Goal: Task Accomplishment & Management: Use online tool/utility

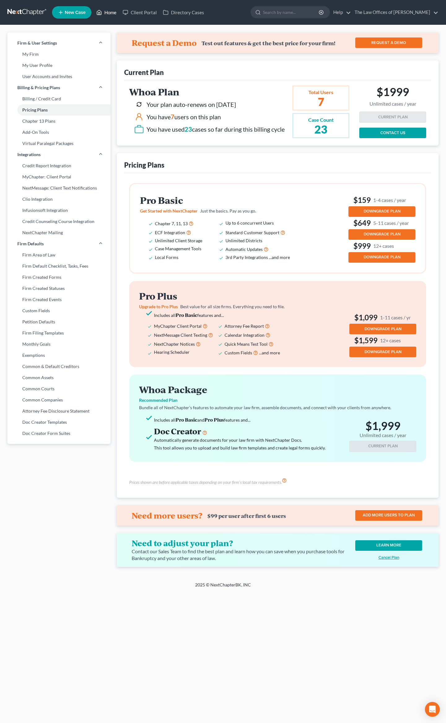
click at [106, 11] on link "Home" at bounding box center [106, 12] width 26 height 11
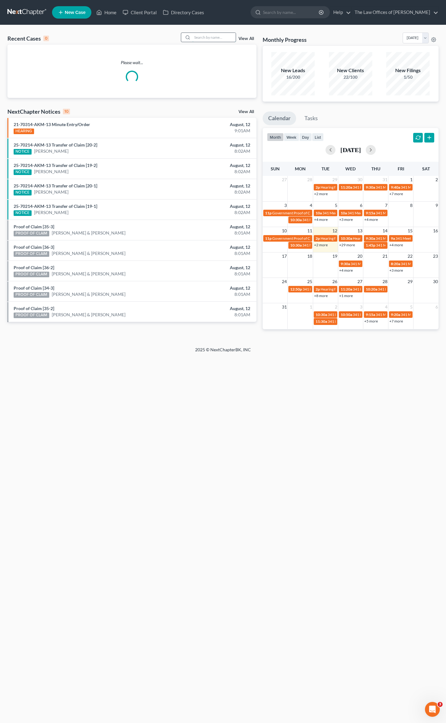
click at [211, 40] on input "search" at bounding box center [213, 37] width 43 height 9
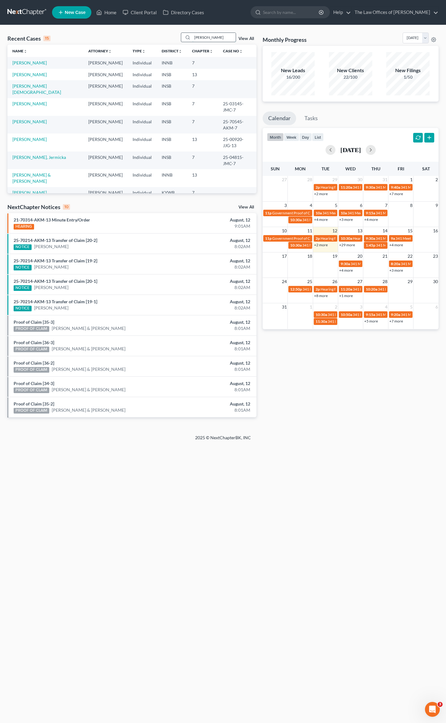
type input "[PERSON_NAME]"
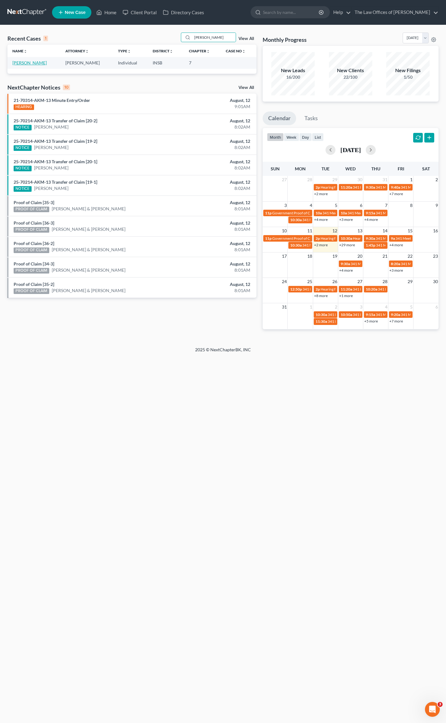
click at [20, 62] on link "[PERSON_NAME]" at bounding box center [29, 62] width 34 height 5
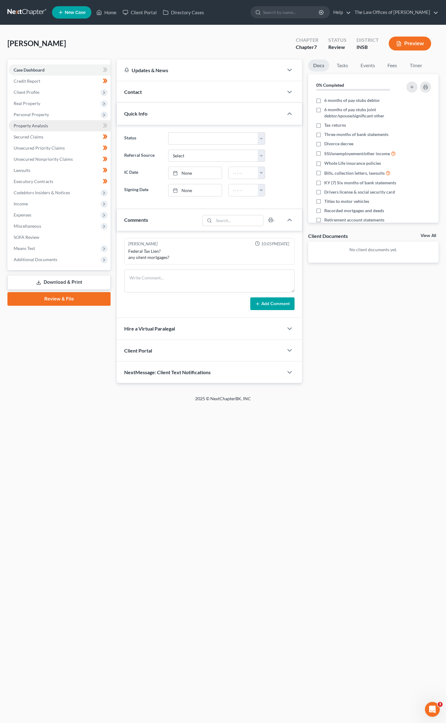
click at [36, 125] on span "Property Analysis" at bounding box center [31, 125] width 34 height 5
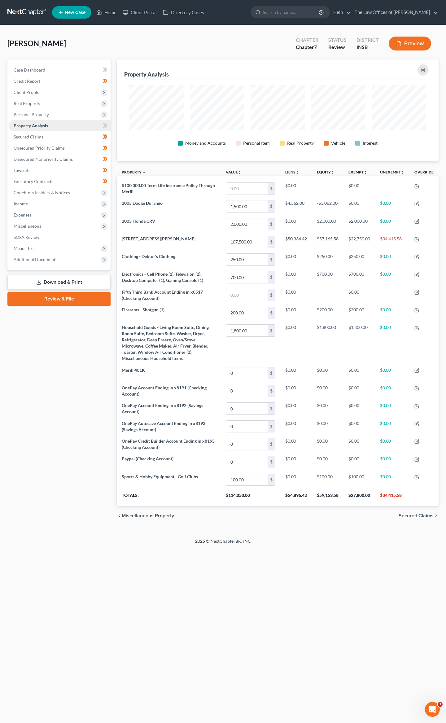
scroll to position [102, 322]
click at [32, 148] on span "Unsecured Priority Claims" at bounding box center [39, 147] width 51 height 5
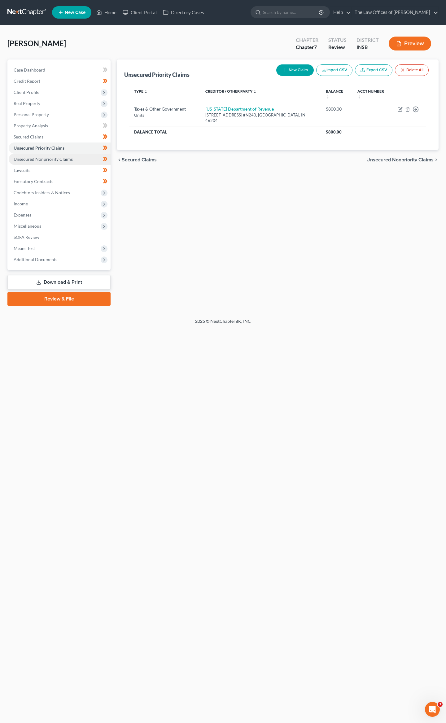
click at [40, 155] on link "Unsecured Nonpriority Claims" at bounding box center [60, 159] width 102 height 11
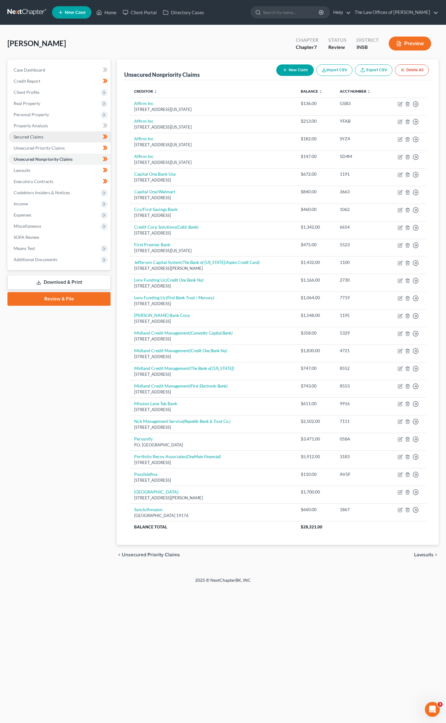
click at [24, 140] on link "Secured Claims" at bounding box center [60, 136] width 102 height 11
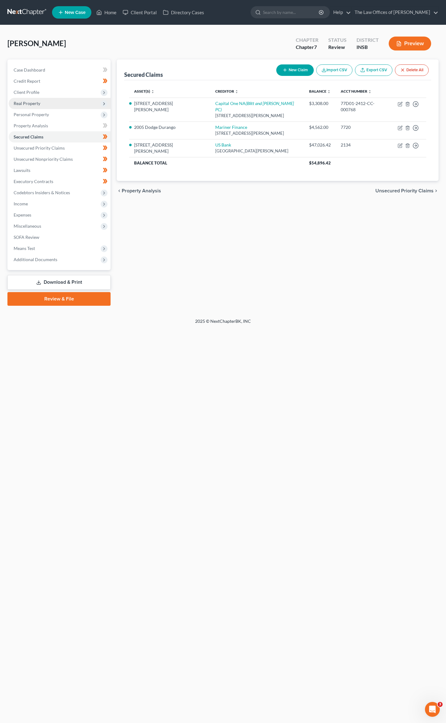
click at [45, 105] on span "Real Property" at bounding box center [60, 103] width 102 height 11
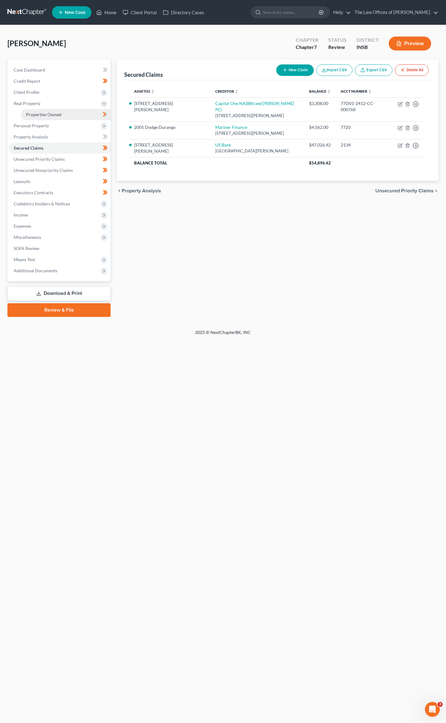
click at [45, 114] on span "Properties Owned" at bounding box center [43, 114] width 35 height 5
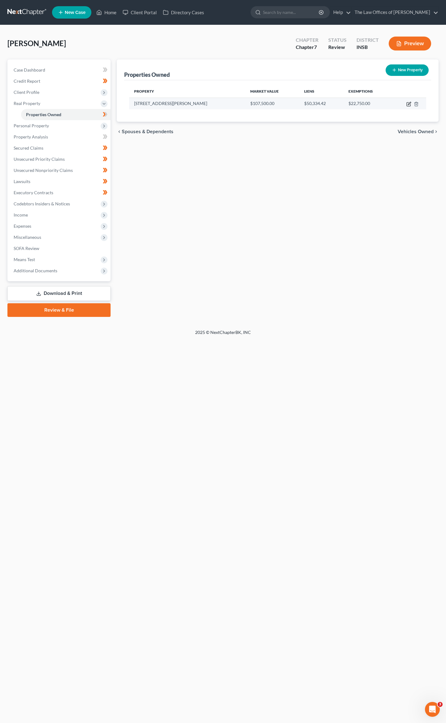
click at [410, 103] on icon "button" at bounding box center [409, 103] width 3 height 3
select select "15"
select select "0"
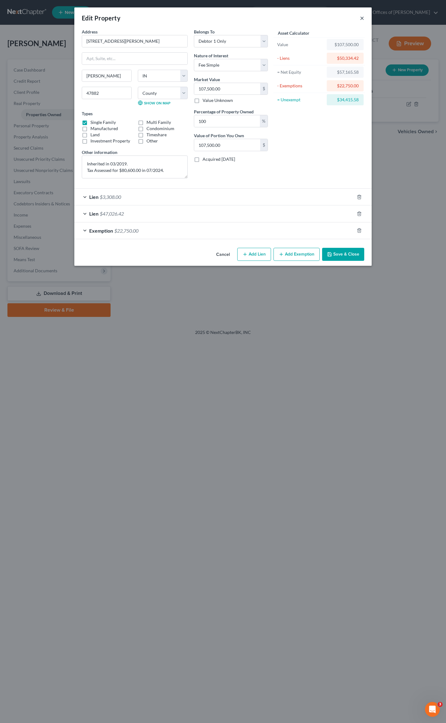
click at [360, 19] on button "×" at bounding box center [362, 17] width 4 height 7
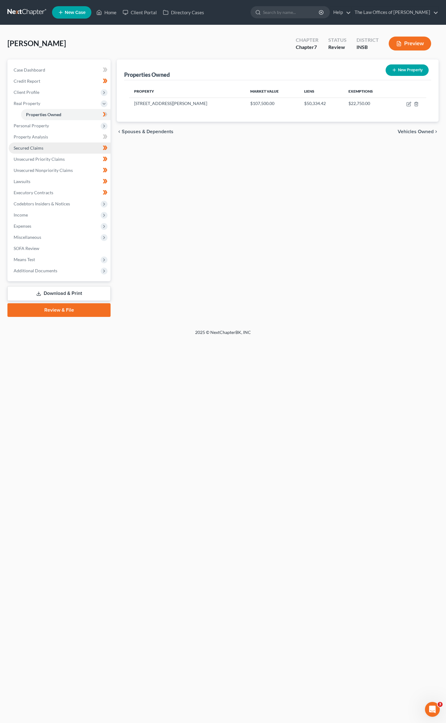
click at [29, 145] on span "Secured Claims" at bounding box center [29, 147] width 30 height 5
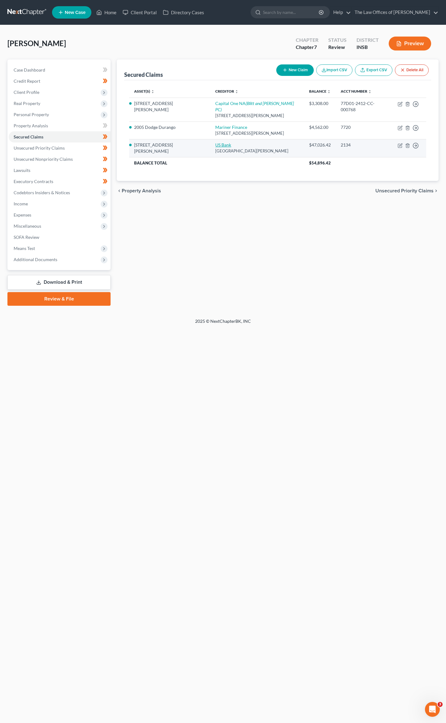
click at [215, 142] on link "US Bank" at bounding box center [223, 144] width 16 height 5
select select "24"
select select "2"
select select "0"
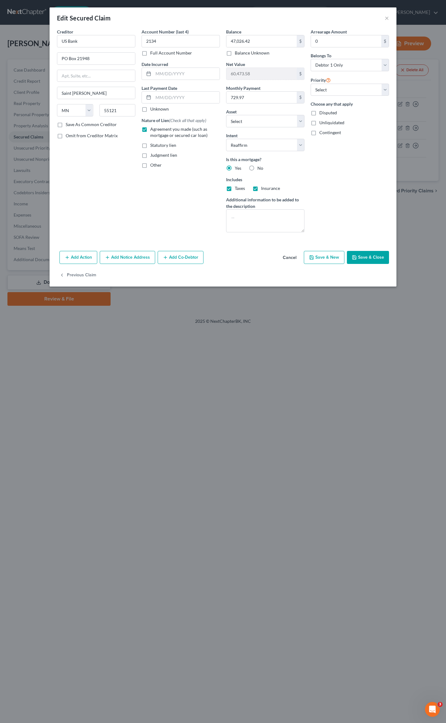
click at [363, 259] on button "Save & Close" at bounding box center [368, 257] width 42 height 13
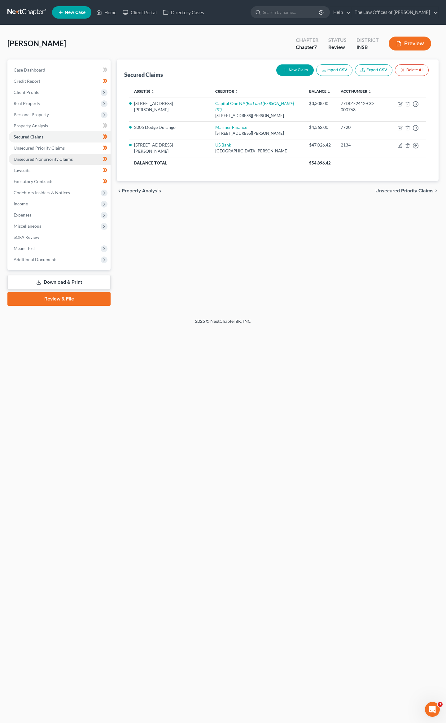
click at [52, 154] on link "Unsecured Nonpriority Claims" at bounding box center [60, 159] width 102 height 11
